Goal: Information Seeking & Learning: Learn about a topic

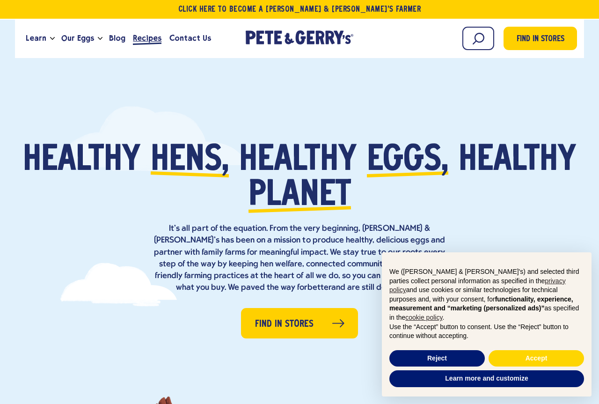
click at [145, 34] on span "Recipes" at bounding box center [147, 38] width 29 height 12
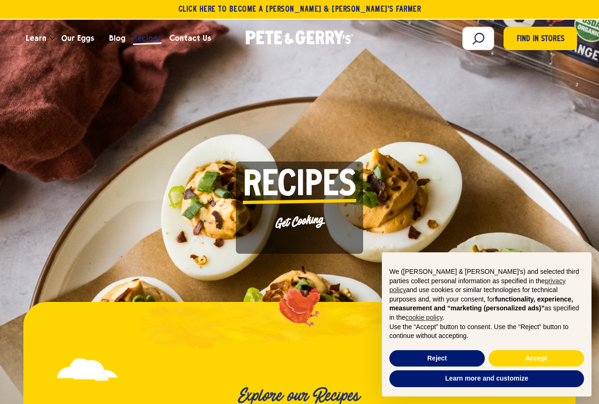
click at [144, 35] on span "Recipes" at bounding box center [147, 38] width 29 height 12
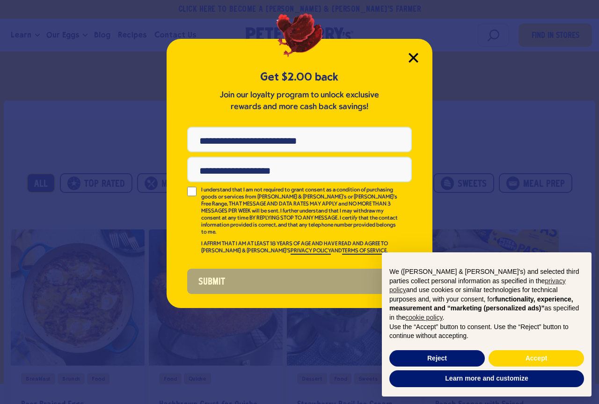
click at [414, 58] on icon "Close Modal" at bounding box center [413, 57] width 8 height 8
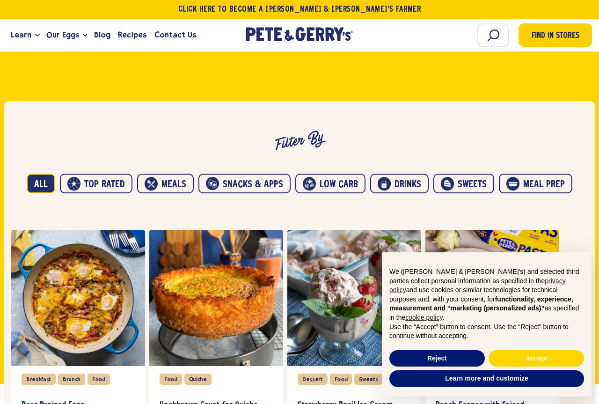
scroll to position [477, 0]
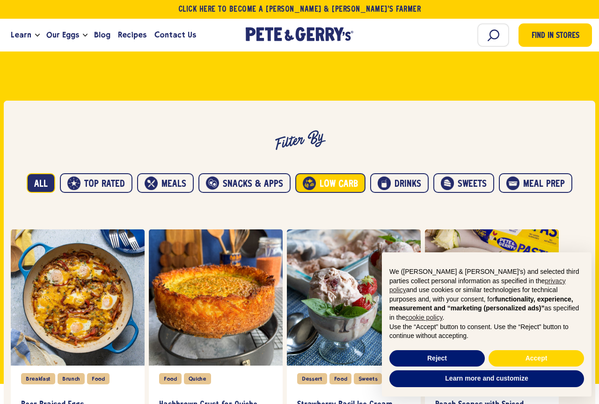
click at [331, 188] on button "Low carb" at bounding box center [330, 183] width 70 height 20
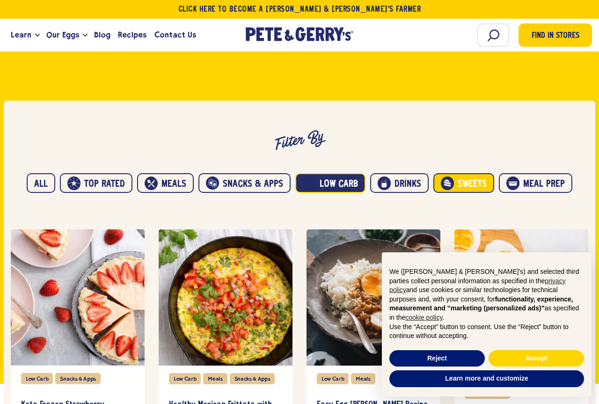
click at [470, 189] on button "Sweets" at bounding box center [463, 183] width 61 height 20
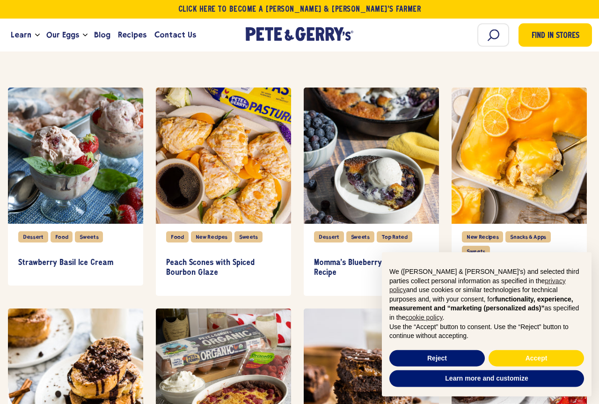
scroll to position [621, 0]
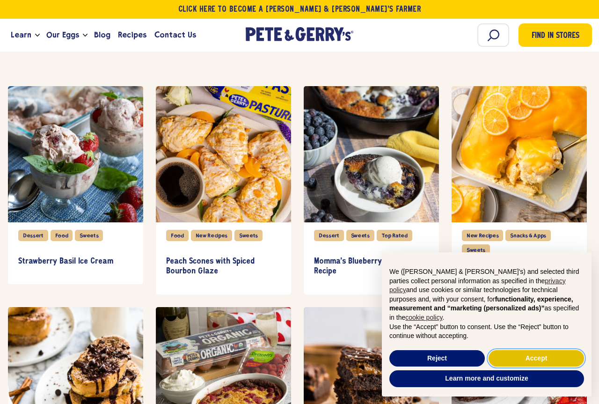
click at [510, 358] on button "Accept" at bounding box center [536, 358] width 95 height 17
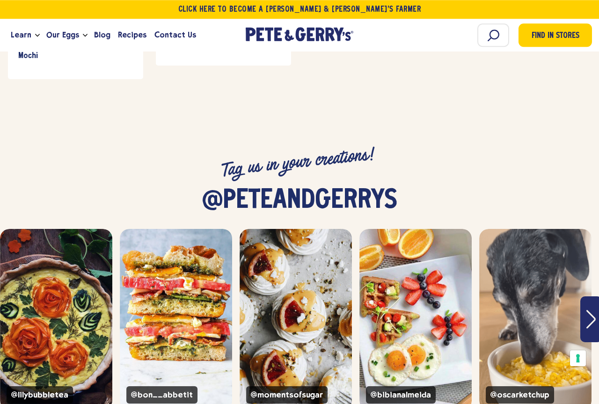
scroll to position [2053, 0]
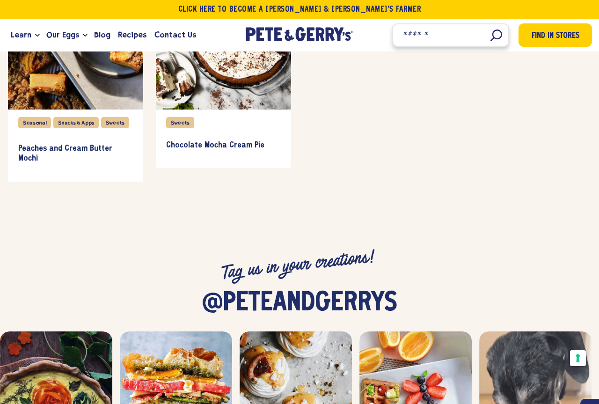
click at [497, 37] on input "Search" at bounding box center [450, 34] width 117 height 23
click at [484, 35] on input "Search" at bounding box center [450, 34] width 117 height 23
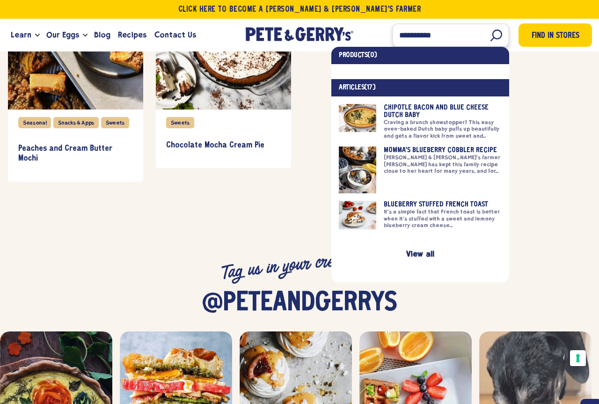
type input "**********"
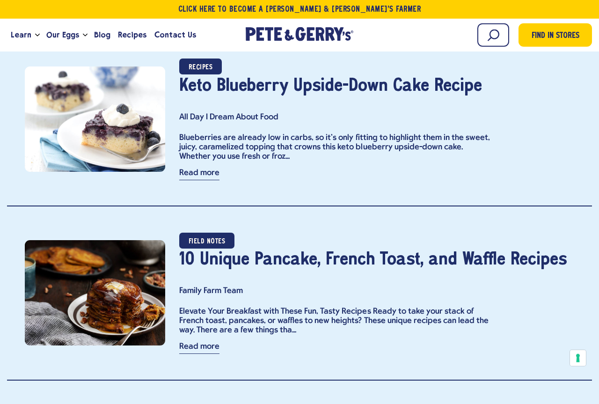
scroll to position [573, 0]
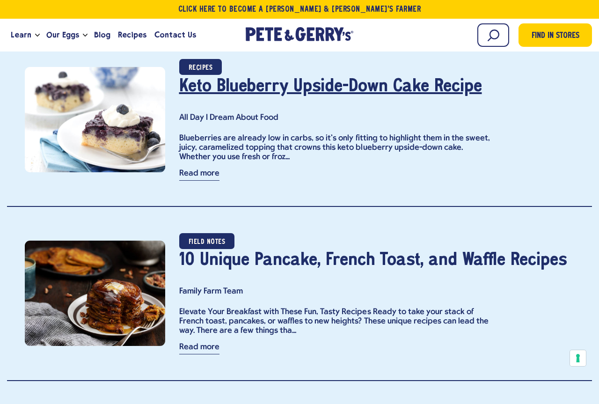
click at [240, 83] on link "Keto Blueberry Upside-Down Cake Recipe" at bounding box center [330, 86] width 303 height 17
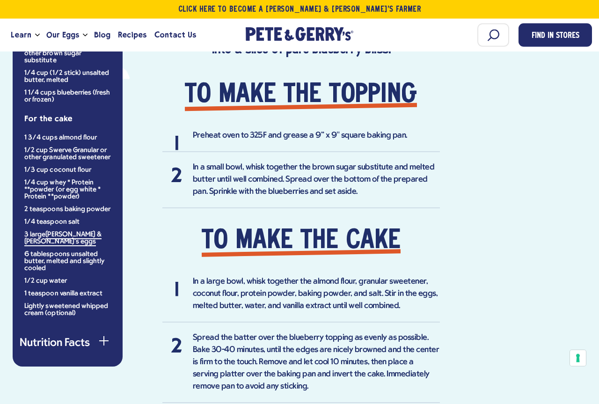
scroll to position [668, 0]
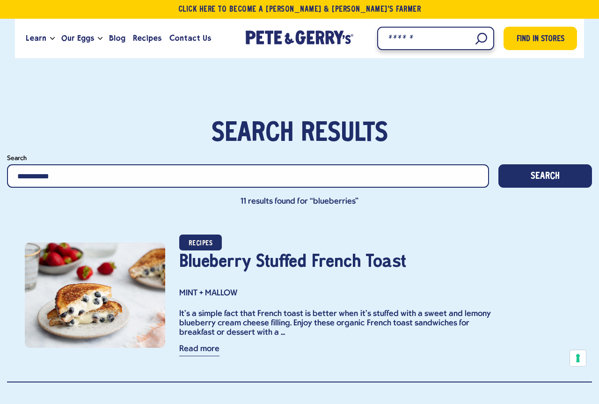
click at [475, 36] on input "Search" at bounding box center [435, 38] width 117 height 23
click at [474, 45] on input "Search" at bounding box center [435, 38] width 117 height 23
click at [403, 42] on input "Search" at bounding box center [435, 38] width 117 height 23
click at [402, 40] on input "Search" at bounding box center [435, 38] width 117 height 23
type input "****"
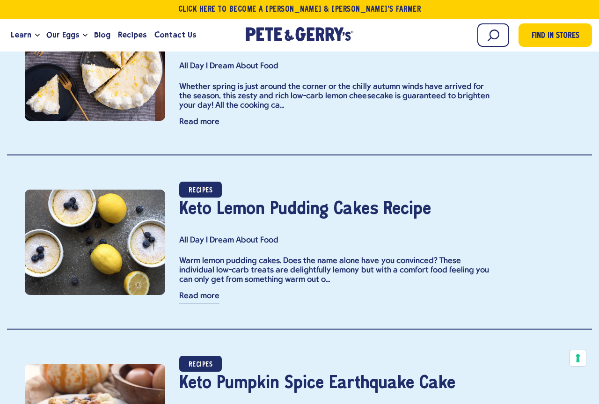
scroll to position [3580, 0]
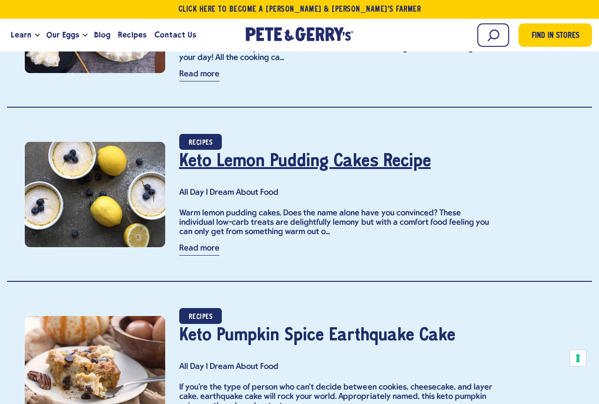
click at [338, 158] on link "Keto Lemon Pudding Cakes Recipe" at bounding box center [305, 161] width 252 height 17
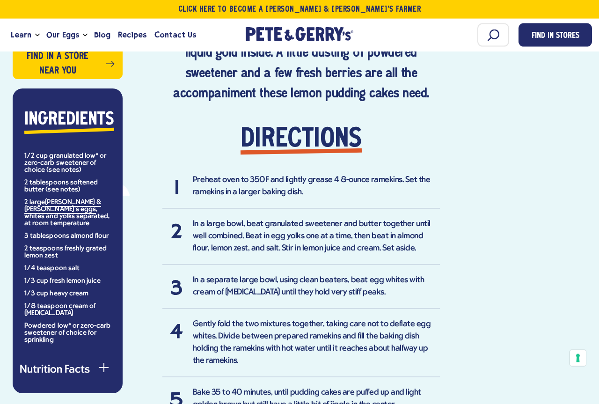
scroll to position [716, 0]
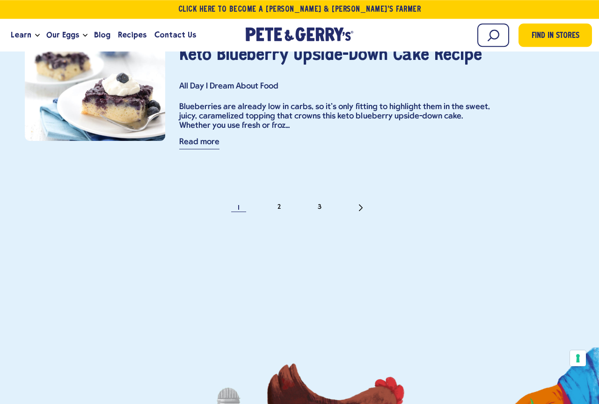
scroll to position [4201, 0]
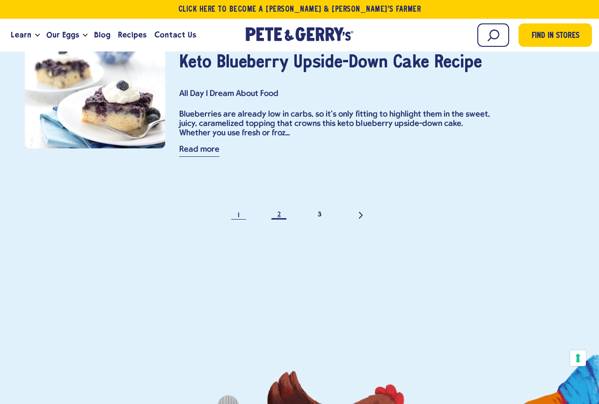
click at [282, 217] on link "2" at bounding box center [278, 214] width 9 height 9
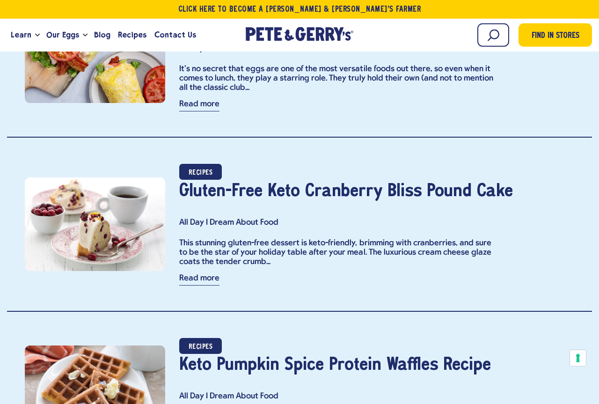
scroll to position [239, 0]
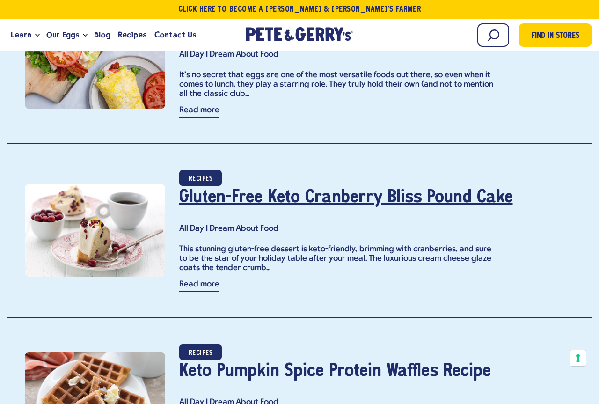
click at [262, 198] on link "Gluten-Free Keto Cranberry Bliss Pound Cake" at bounding box center [346, 197] width 334 height 17
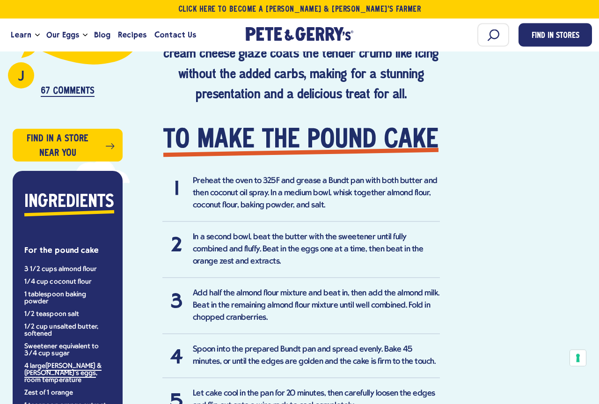
scroll to position [621, 0]
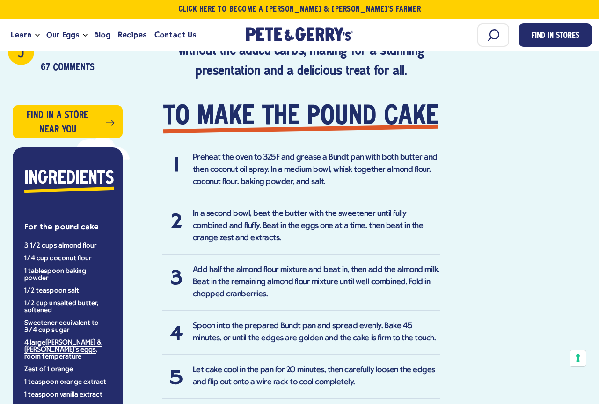
click at [556, 227] on div "J Do you have any ideas on alternative temps or time on baking? Mine was still …" at bounding box center [299, 224] width 585 height 832
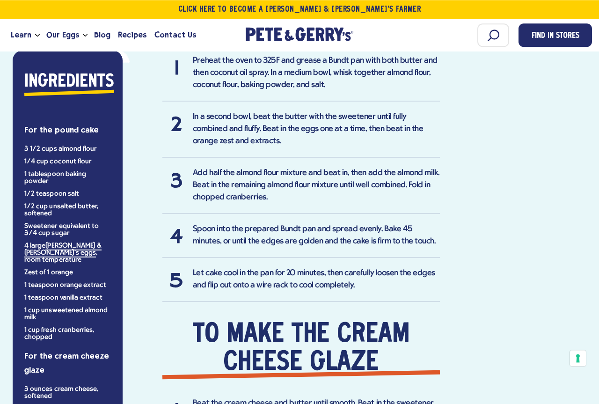
scroll to position [716, 0]
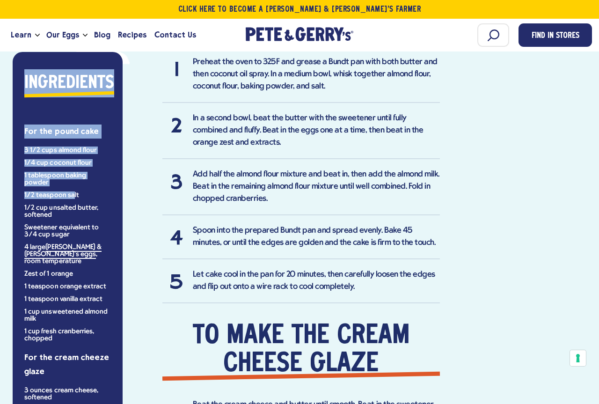
drag, startPoint x: 24, startPoint y: 81, endPoint x: 73, endPoint y: 187, distance: 116.6
click at [73, 187] on div "Ingredients For the pound cake 3 1/2 cups almond flour 1/4 cup coconut flour 1 …" at bounding box center [67, 274] width 95 height 410
drag, startPoint x: 24, startPoint y: 131, endPoint x: 65, endPoint y: 159, distance: 49.5
click at [65, 159] on div "Ingredients For the pound cake 3 1/2 cups almond flour 1/4 cup coconut flour 1 …" at bounding box center [67, 274] width 95 height 410
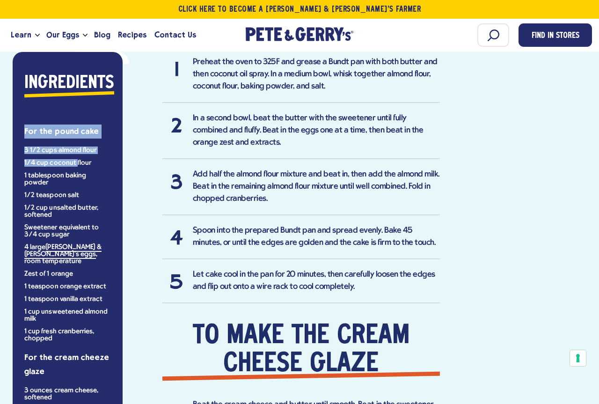
drag, startPoint x: 24, startPoint y: 128, endPoint x: 78, endPoint y: 176, distance: 72.3
click at [76, 166] on div "Ingredients For the pound cake 3 1/2 cups almond flour 1/4 cup coconut flour 1 …" at bounding box center [67, 274] width 95 height 410
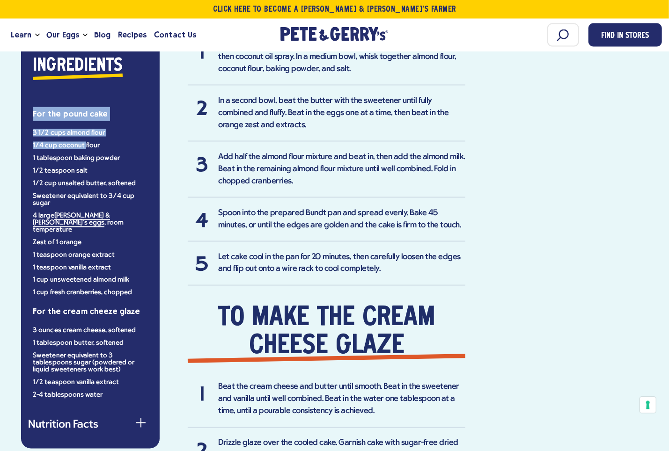
scroll to position [754, 0]
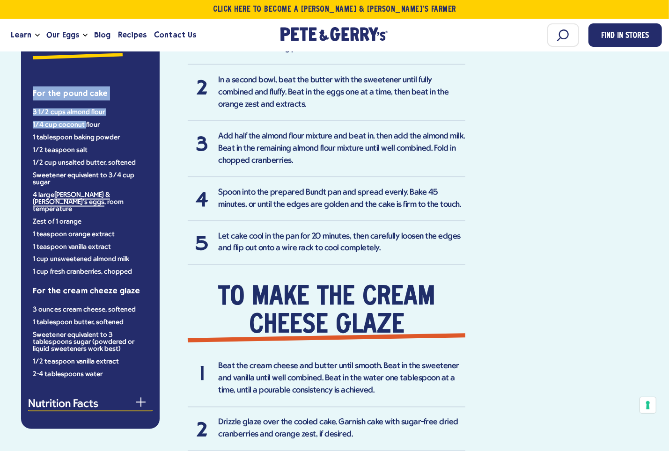
click at [142, 402] on div "button" at bounding box center [140, 406] width 9 height 9
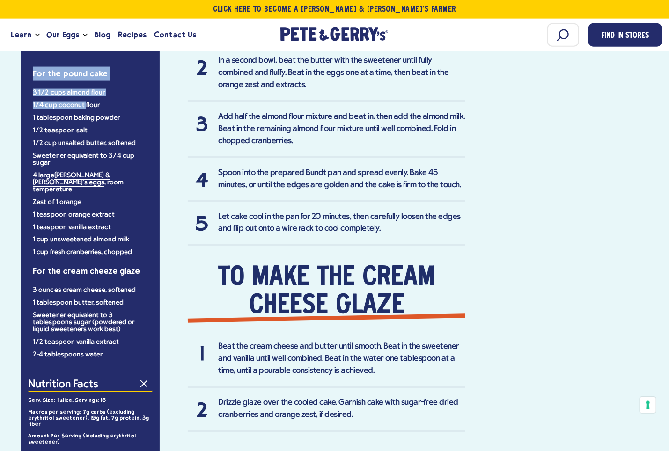
scroll to position [955, 0]
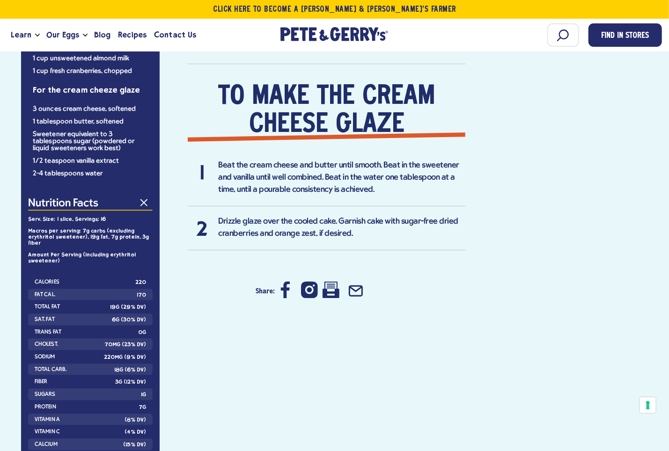
click at [147, 199] on span "button" at bounding box center [143, 202] width 7 height 7
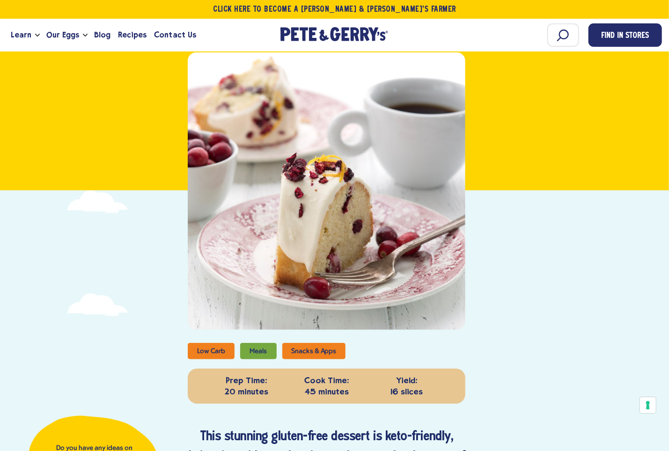
scroll to position [152, 0]
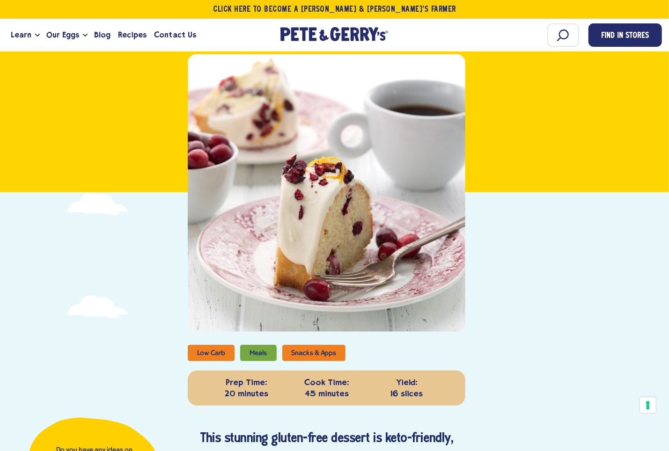
copy div "For the pound cake 3 1/2 cups almond flour 1/4 cup coconut"
click at [294, 167] on div at bounding box center [327, 193] width 278 height 278
click at [290, 98] on div at bounding box center [327, 193] width 278 height 278
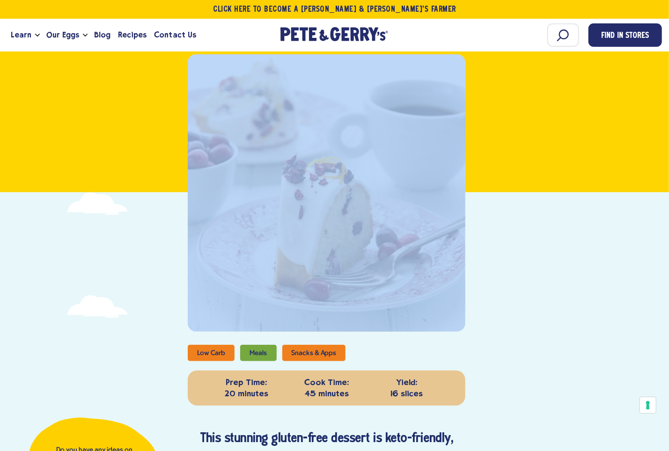
click at [290, 98] on div at bounding box center [327, 193] width 278 height 278
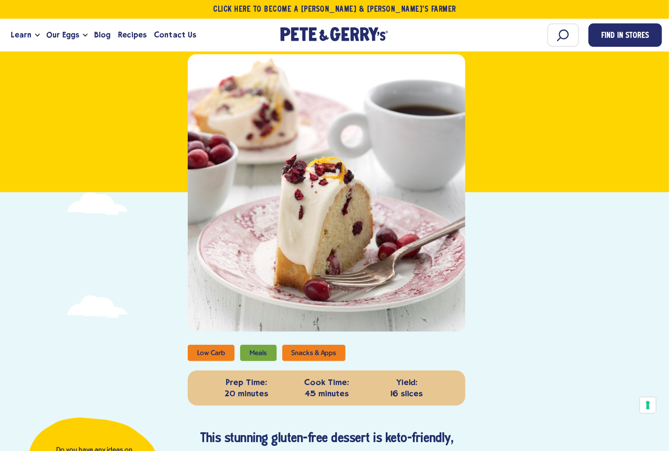
click at [296, 176] on div at bounding box center [327, 193] width 278 height 278
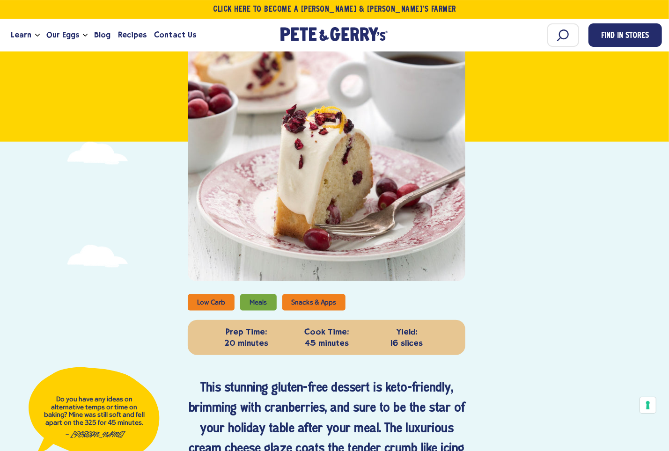
scroll to position [252, 0]
